Goal: Task Accomplishment & Management: Use online tool/utility

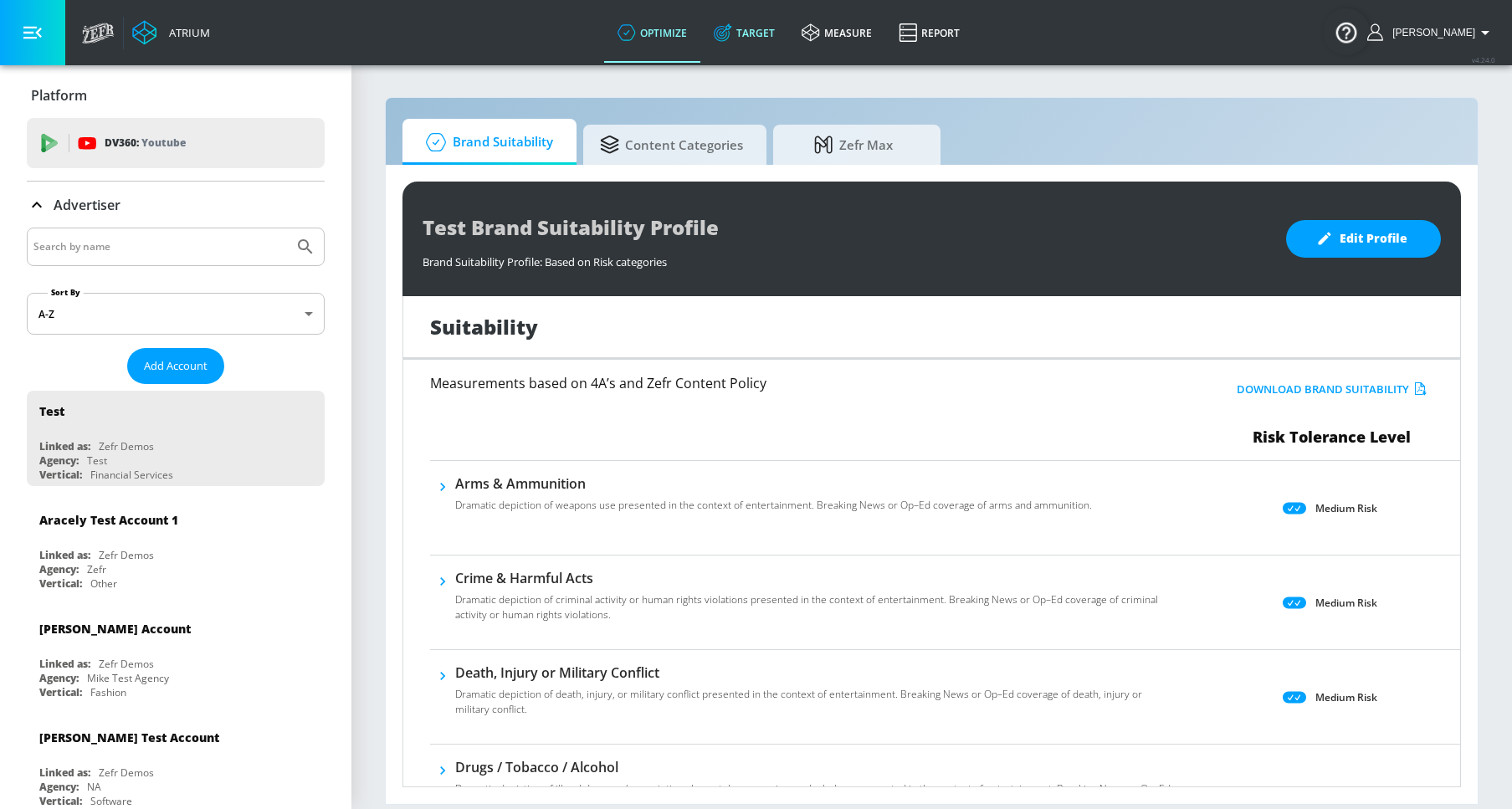
click at [722, 24] on link "Target" at bounding box center [743, 32] width 88 height 60
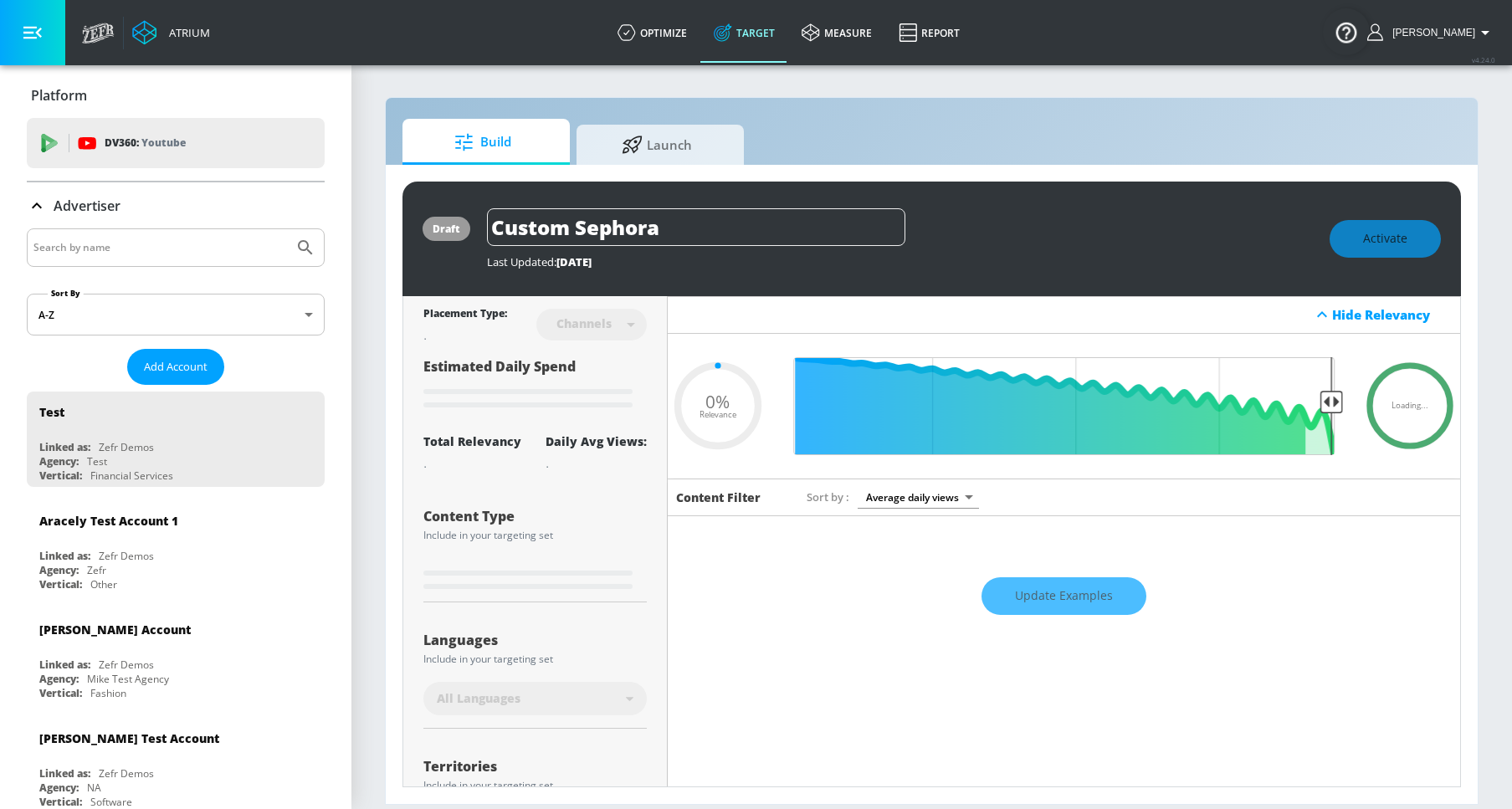
type input "0.05"
click at [116, 253] on input "Search by name" at bounding box center [159, 247] width 253 height 22
type input "danner"
click at [287, 229] on button "Submit Search" at bounding box center [306, 247] width 37 height 37
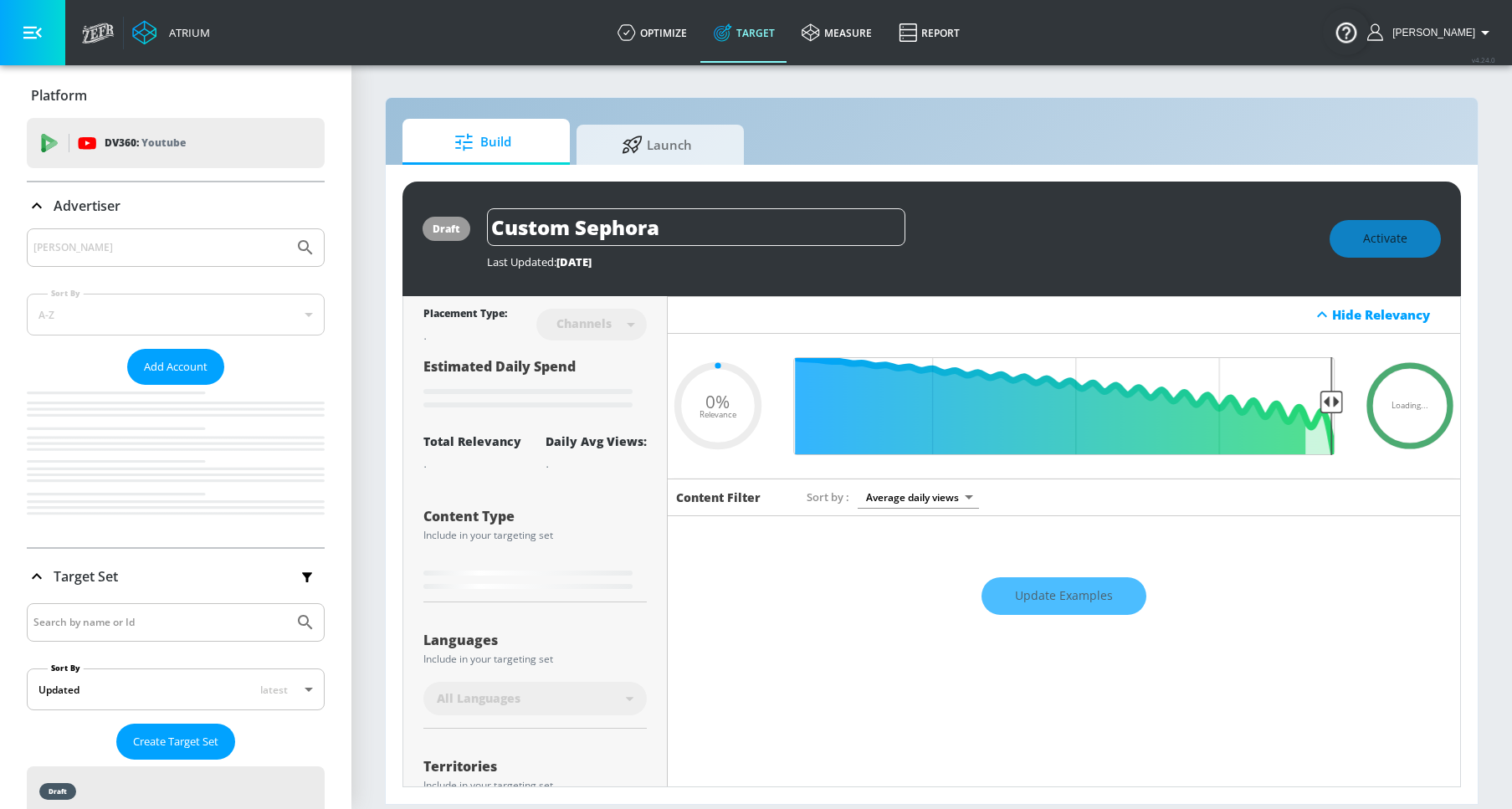
type input "0.05"
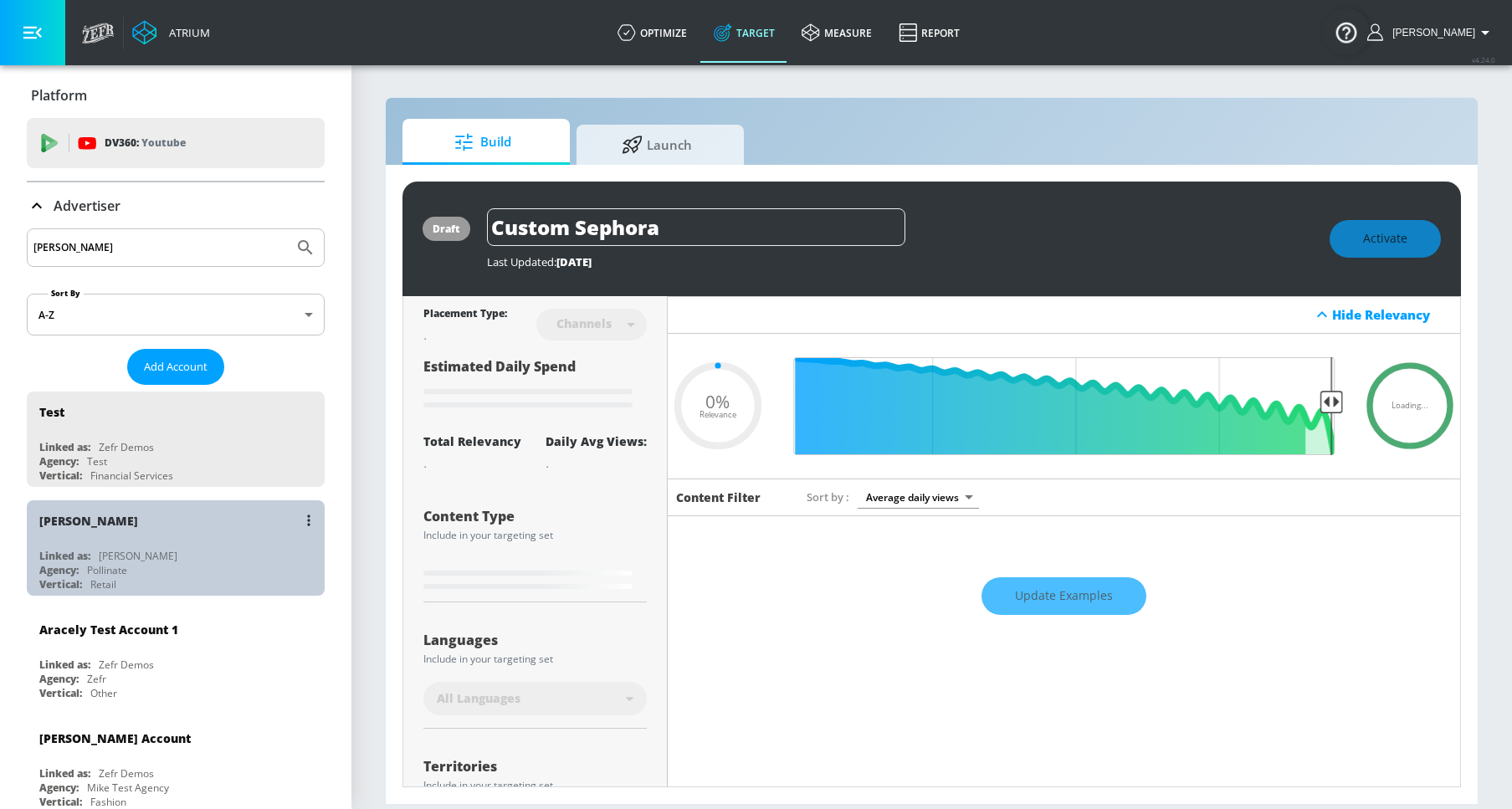
click at [103, 516] on div "[PERSON_NAME]" at bounding box center [179, 521] width 281 height 40
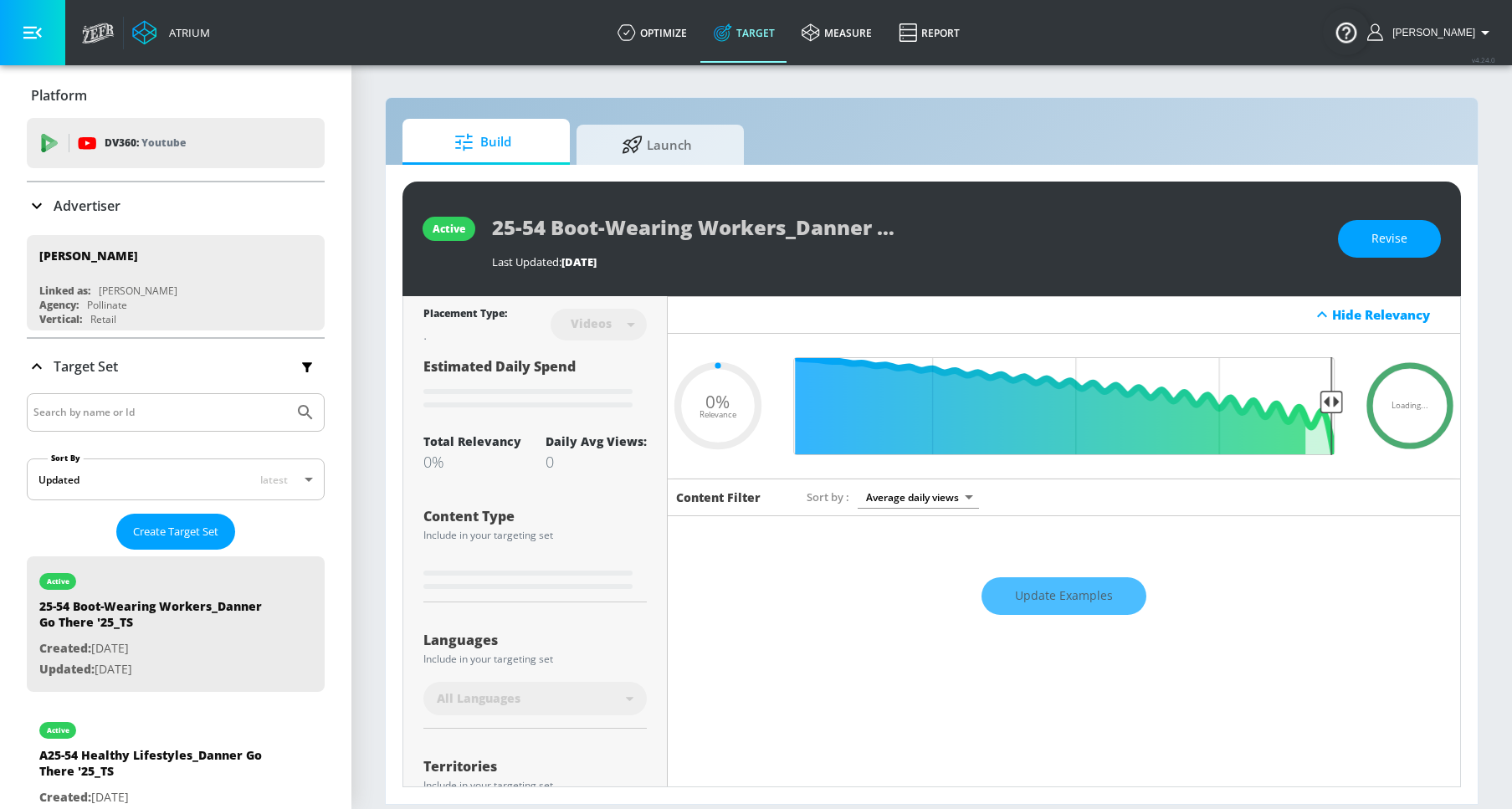
type input "0.05"
